Goal: Transaction & Acquisition: Subscribe to service/newsletter

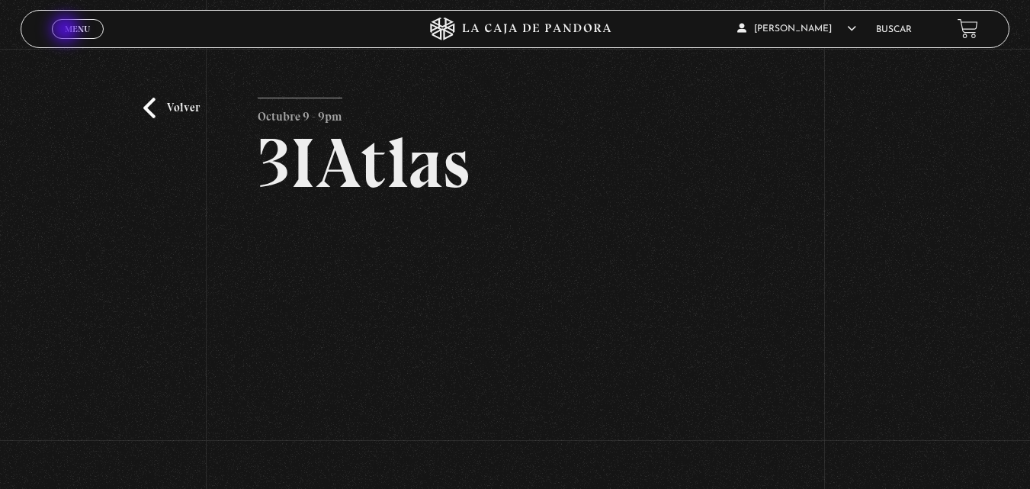
scroll to position [99, 0]
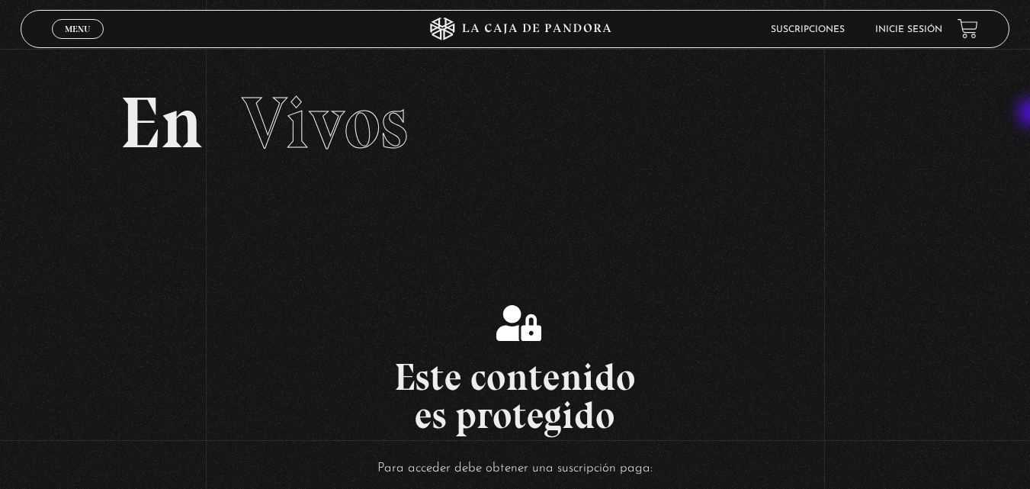
scroll to position [47, 0]
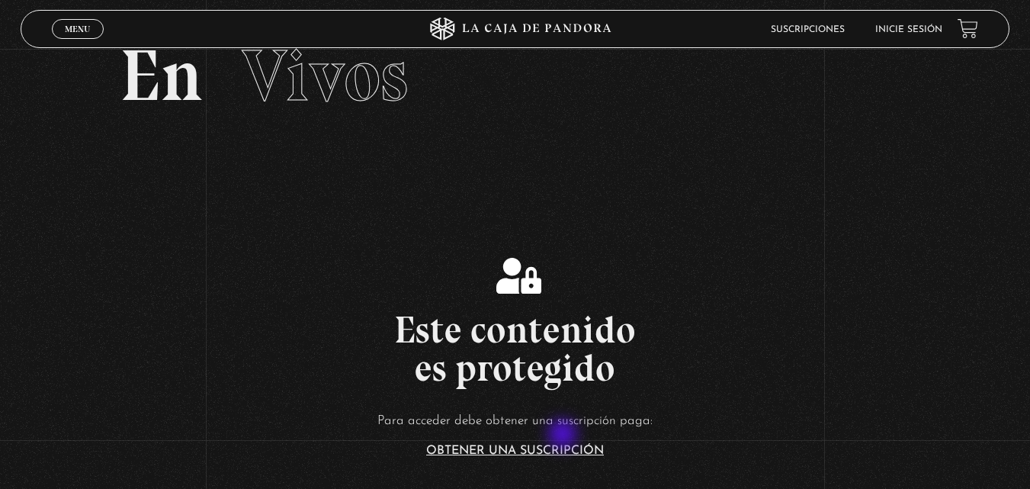
click at [564, 435] on article "Para acceder debe obtener una suscripción paga: Obtener una suscripción ó si ya…" at bounding box center [515, 471] width 1030 height 124
click at [554, 453] on link "Obtener una suscripción" at bounding box center [515, 450] width 178 height 12
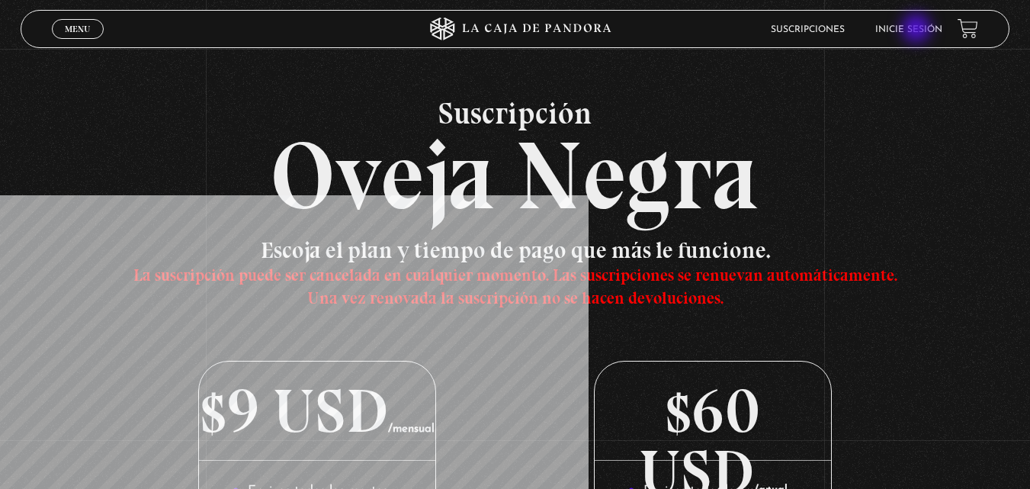
click at [918, 30] on link "Inicie sesión" at bounding box center [908, 29] width 67 height 9
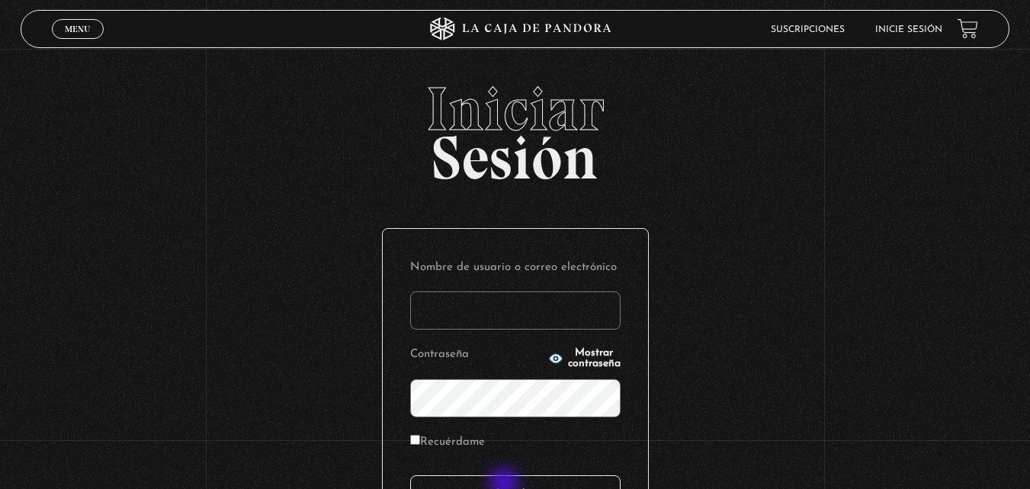
type input "carlomena"
click at [505, 484] on input "Acceder" at bounding box center [515, 494] width 210 height 38
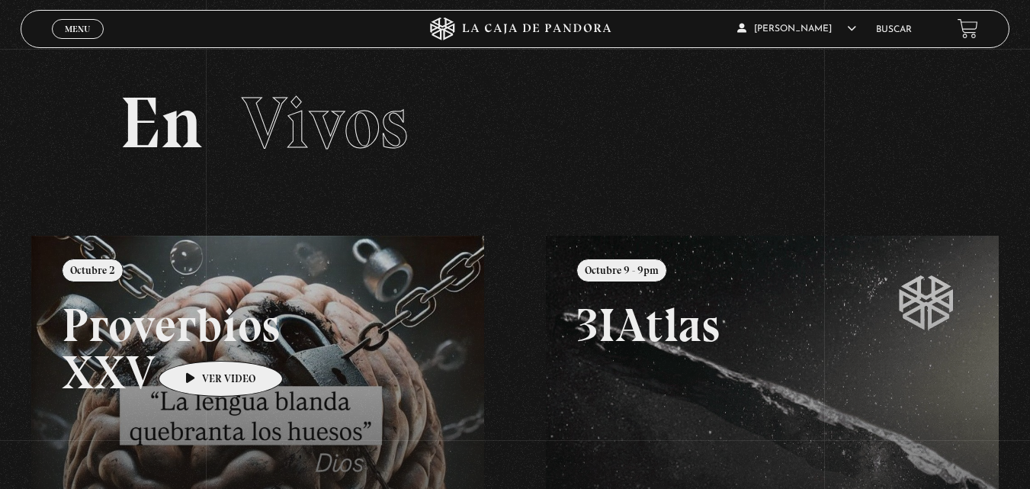
click at [197, 338] on link at bounding box center [546, 480] width 1030 height 489
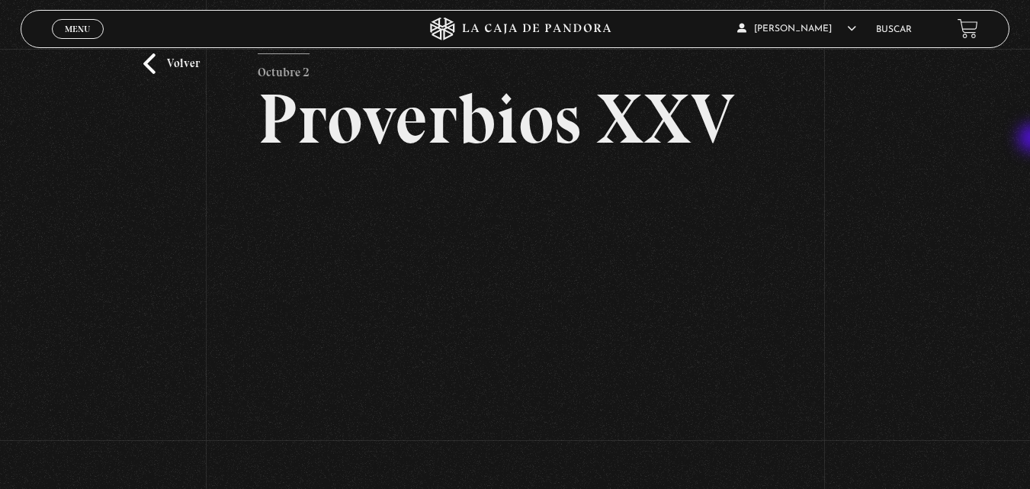
scroll to position [81, 0]
